Goal: Task Accomplishment & Management: Complete application form

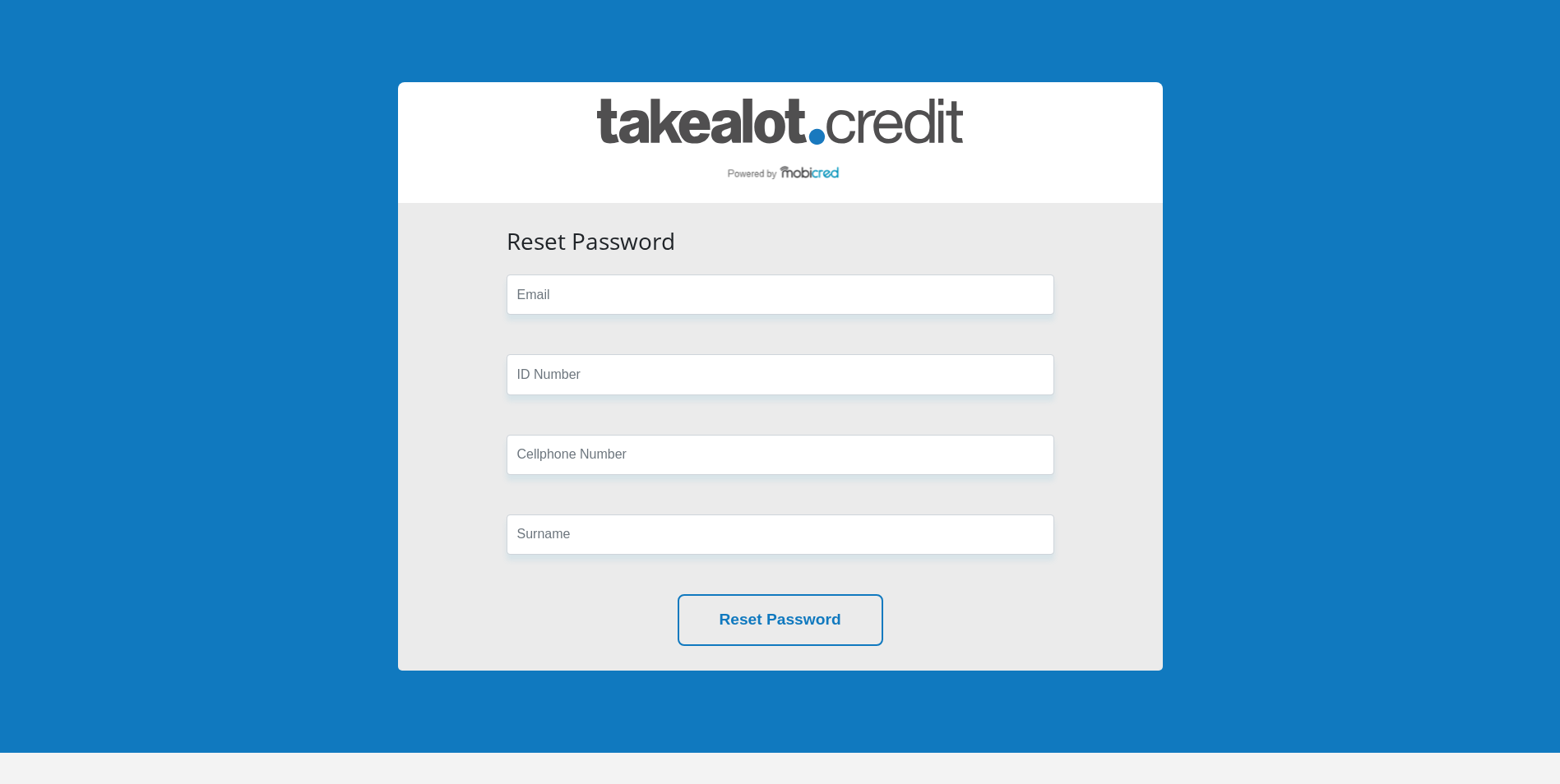
type input "[EMAIL_ADDRESS][DOMAIN_NAME]"
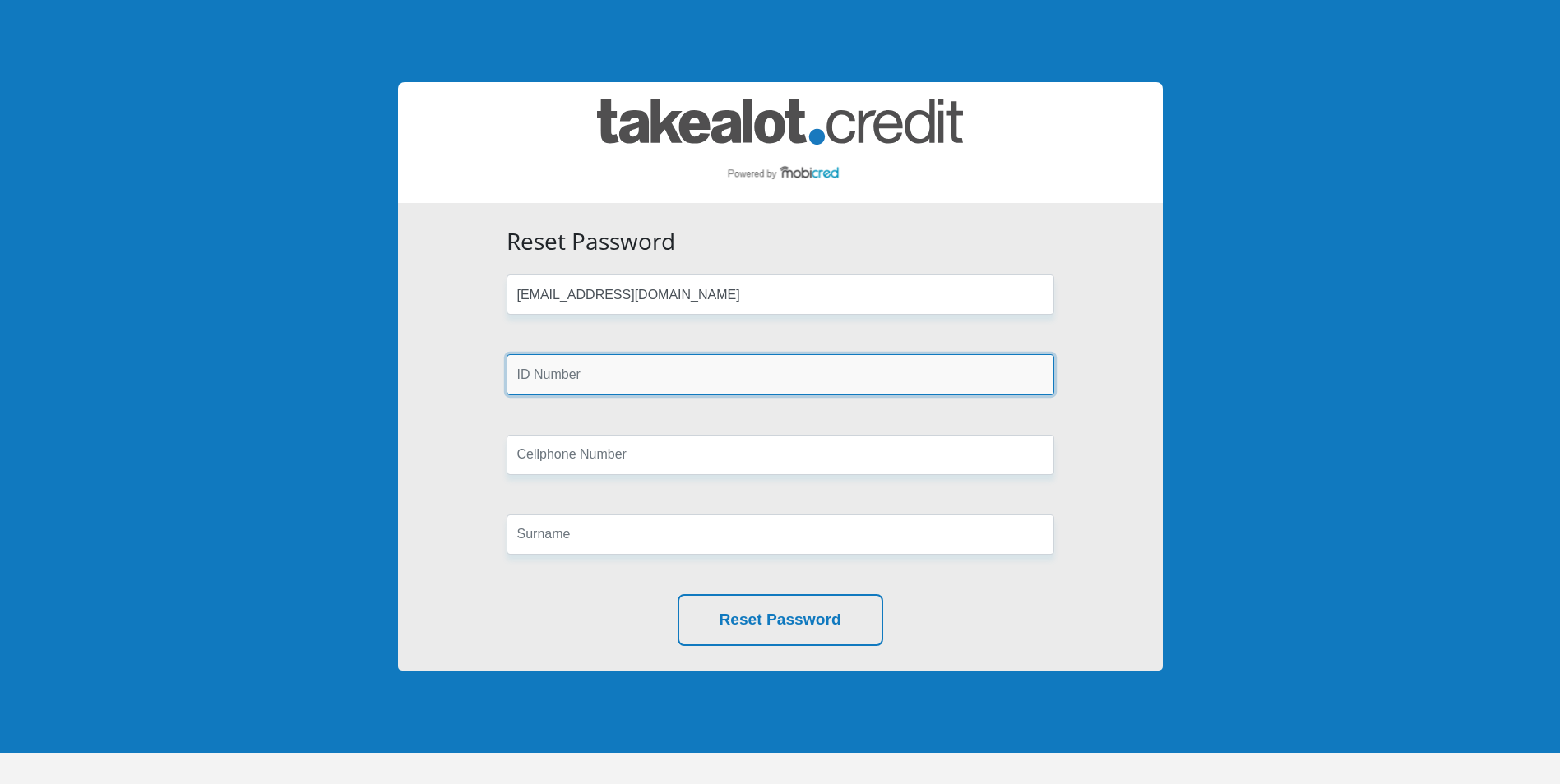
type input "0662088971"
type input "Munnik"
click at [598, 380] on input "text" at bounding box center [780, 374] width 548 height 40
type input "9802105062087"
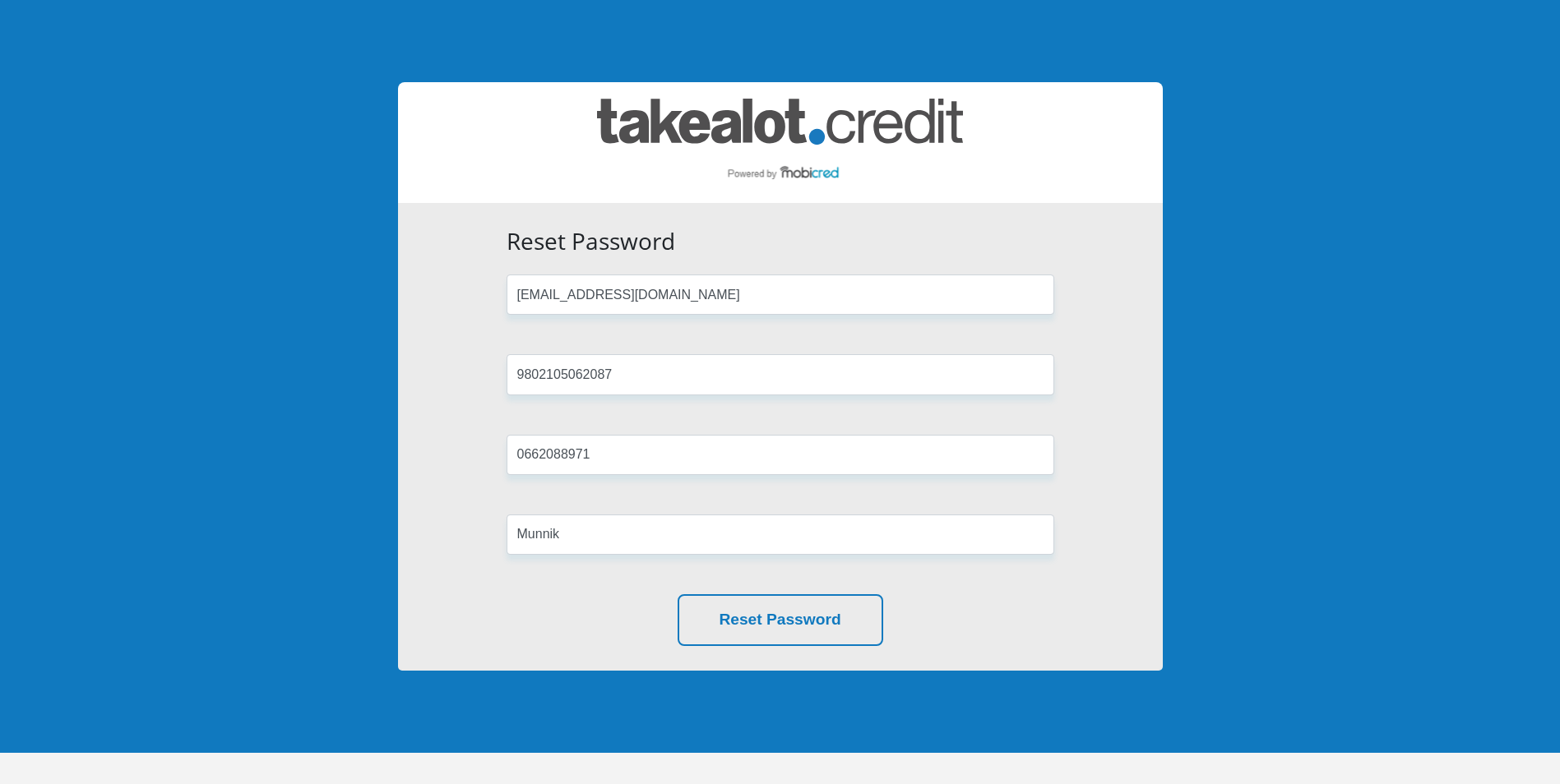
click at [443, 291] on div "Reset Password [EMAIL_ADDRESS][DOMAIN_NAME] 9802105062087 0662088971 [GEOGRAPHI…" at bounding box center [780, 436] width 765 height 468
click at [826, 626] on button "Reset Password" at bounding box center [780, 620] width 206 height 51
